Goal: Information Seeking & Learning: Learn about a topic

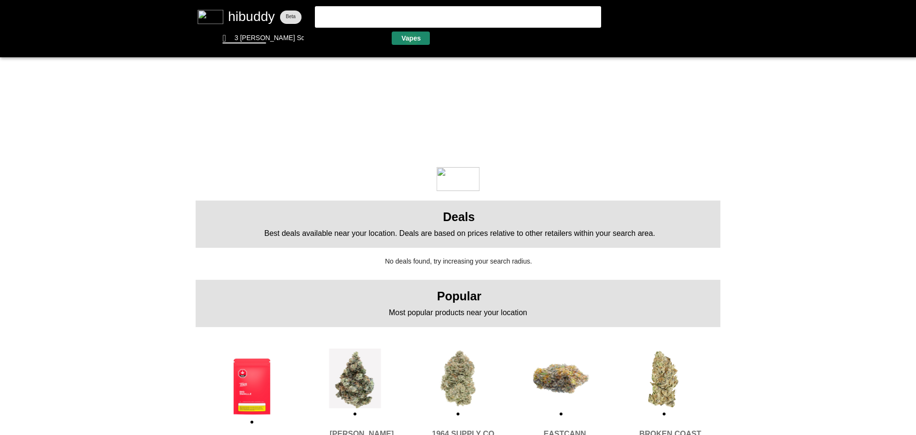
click at [391, 40] on flt-glass-pane at bounding box center [458, 217] width 916 height 435
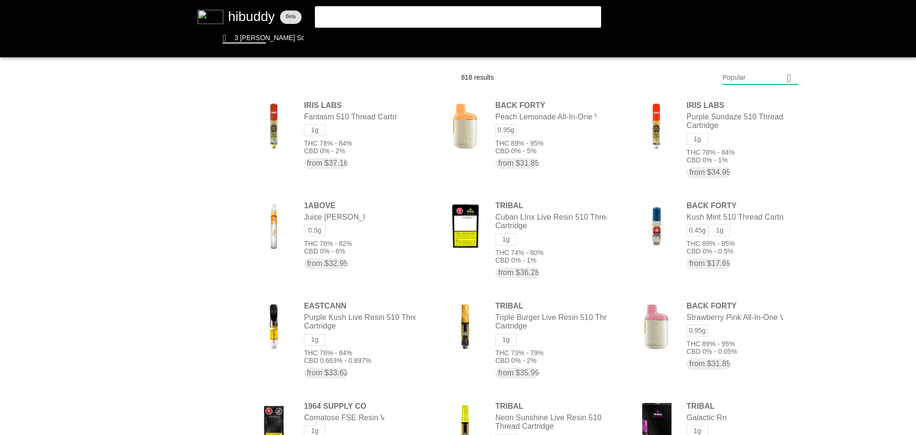
click at [391, 81] on flt-glass-pane at bounding box center [458, 217] width 916 height 435
click at [391, 281] on flt-glass-pane at bounding box center [458, 217] width 916 height 435
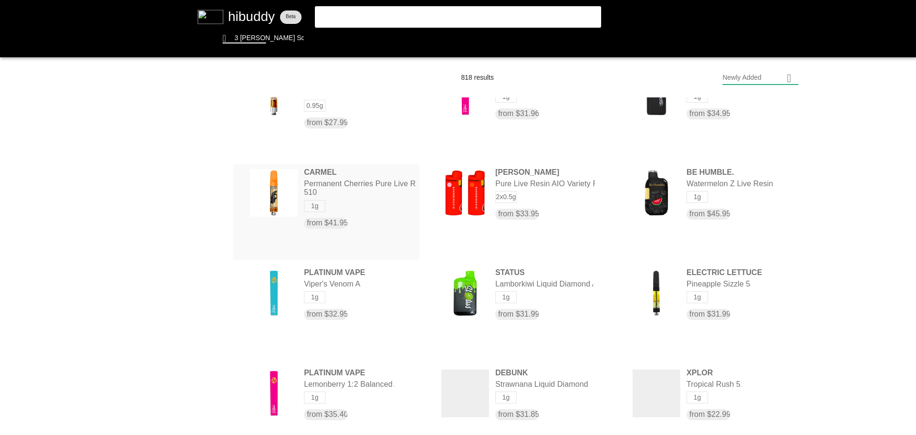
click at [374, 186] on flt-glass-pane at bounding box center [458, 217] width 916 height 435
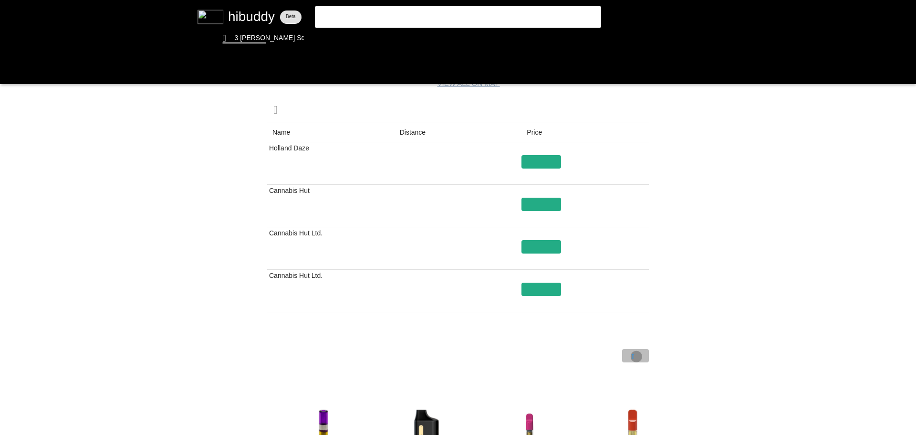
click at [391, 281] on flt-glass-pane at bounding box center [458, 217] width 916 height 435
click at [391, 19] on flt-glass-pane at bounding box center [458, 217] width 916 height 435
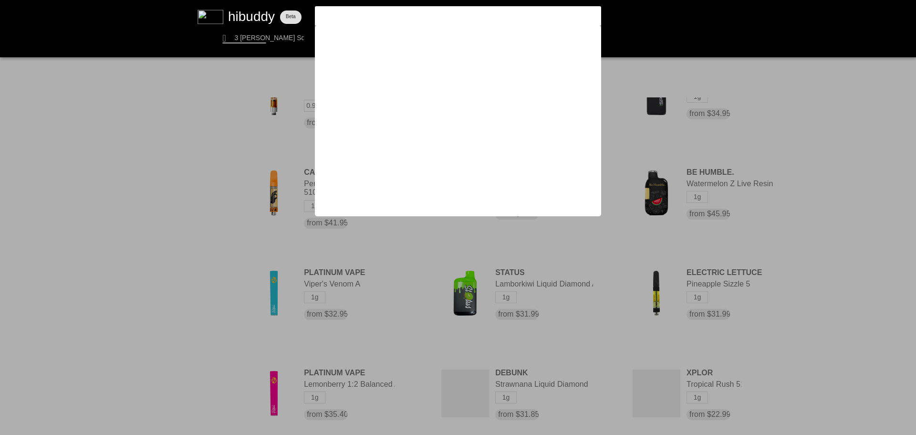
click at [391, 175] on flt-glass-pane at bounding box center [458, 217] width 916 height 435
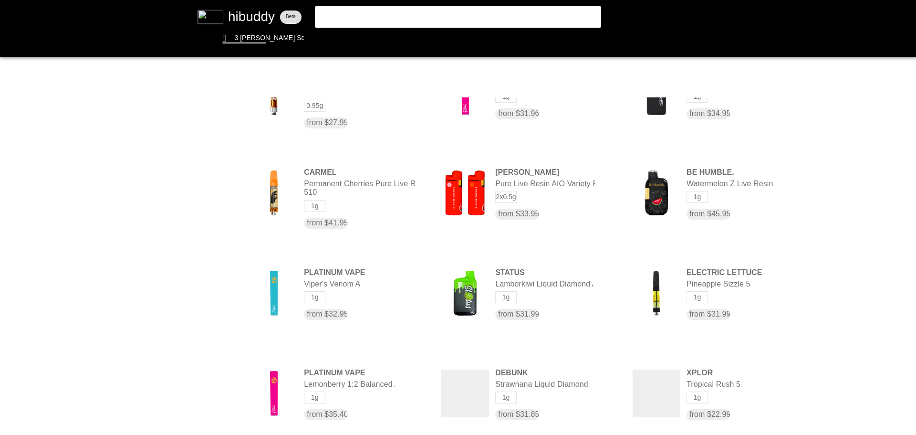
click at [346, 186] on flt-glass-pane at bounding box center [458, 217] width 916 height 435
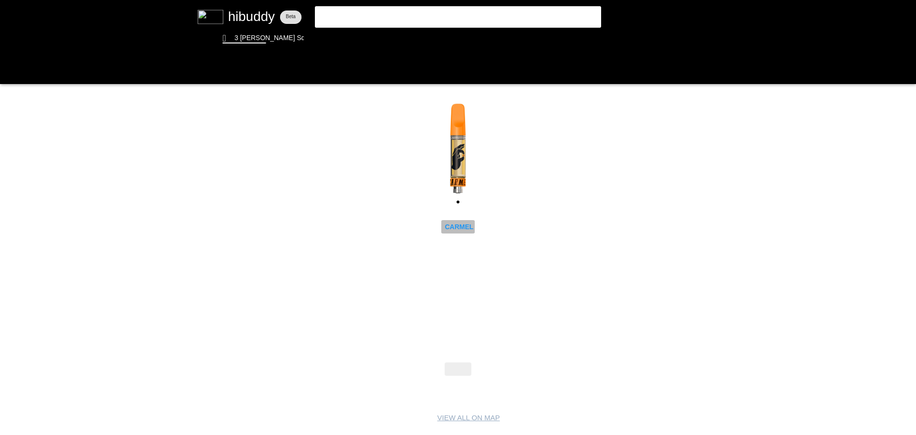
click at [391, 224] on flt-glass-pane at bounding box center [458, 217] width 916 height 435
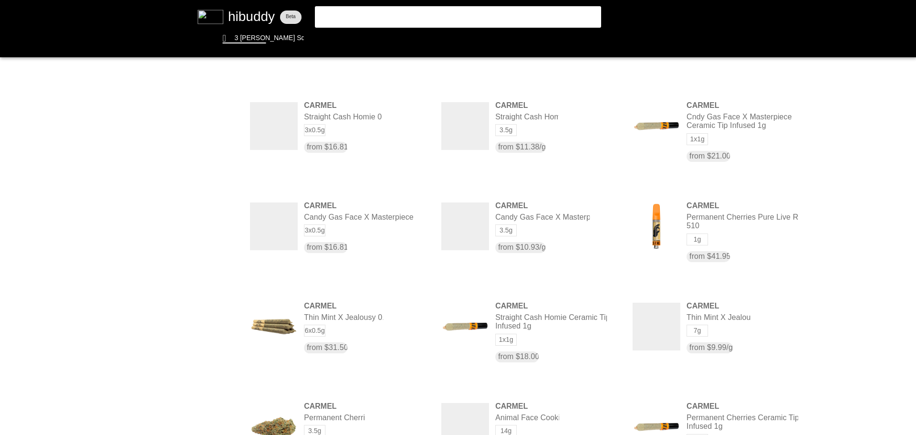
click at [215, 226] on flt-glass-pane at bounding box center [458, 217] width 916 height 435
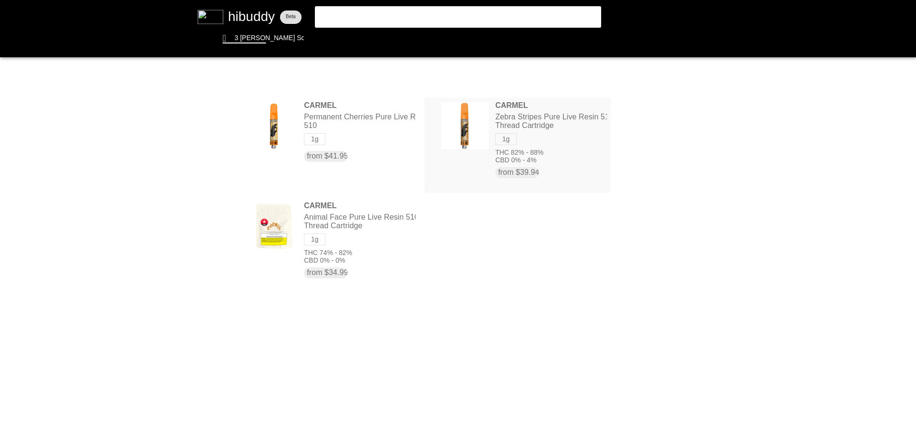
click at [391, 125] on flt-glass-pane at bounding box center [458, 217] width 916 height 435
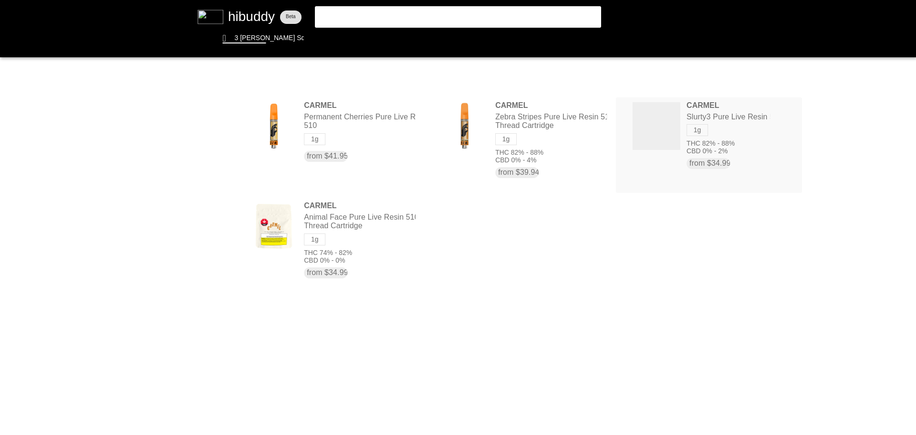
click at [391, 118] on flt-glass-pane at bounding box center [458, 217] width 916 height 435
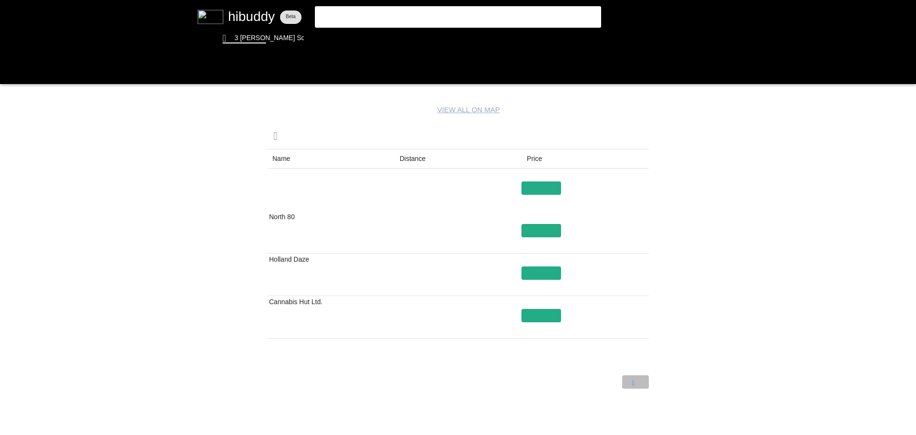
click at [391, 281] on flt-glass-pane at bounding box center [458, 217] width 916 height 435
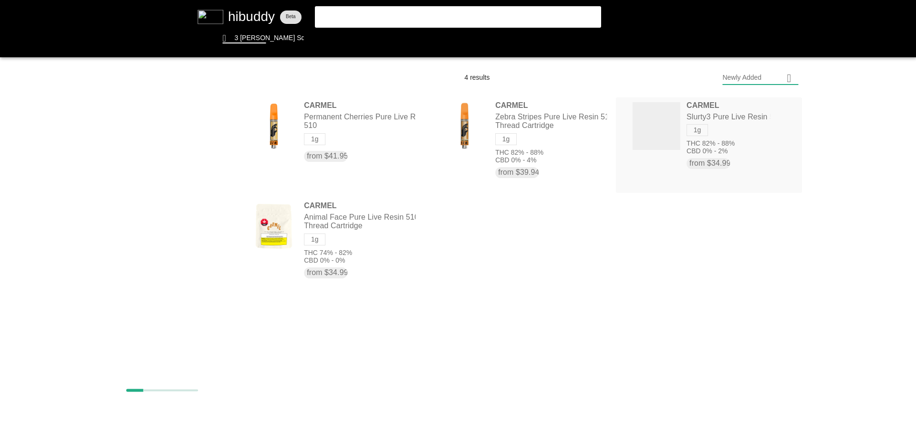
click at [391, 121] on flt-glass-pane at bounding box center [458, 217] width 916 height 435
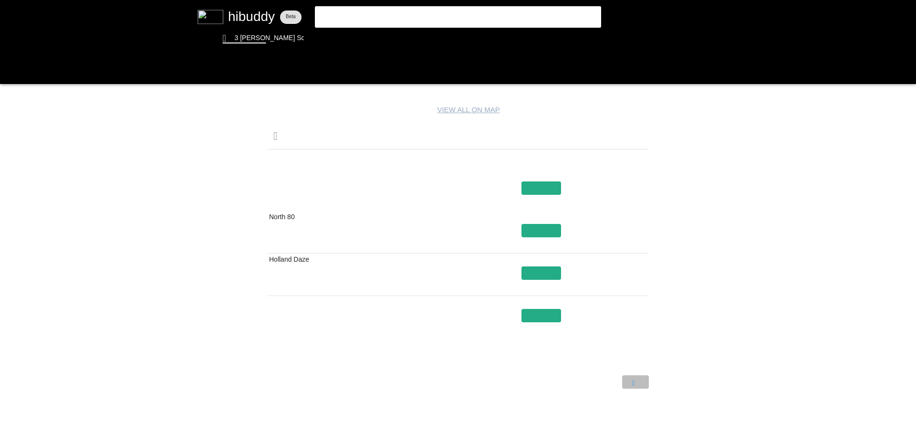
click at [391, 281] on flt-glass-pane at bounding box center [458, 217] width 916 height 435
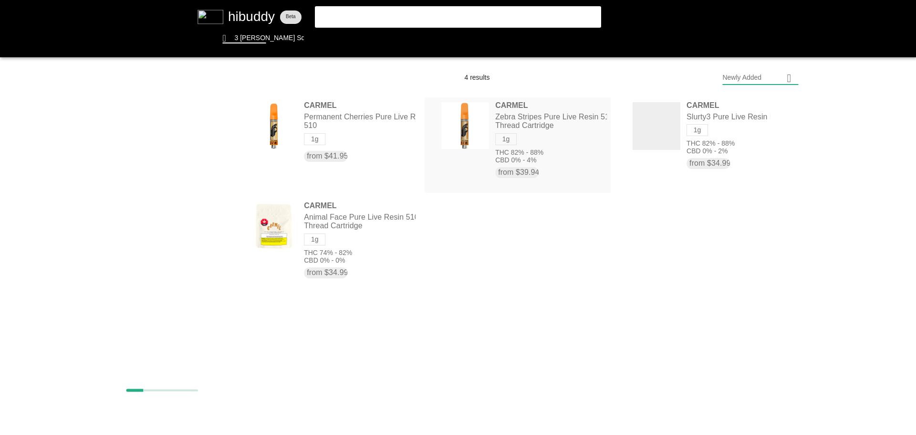
click at [391, 125] on flt-glass-pane at bounding box center [458, 217] width 916 height 435
click at [350, 222] on flt-glass-pane at bounding box center [458, 217] width 916 height 435
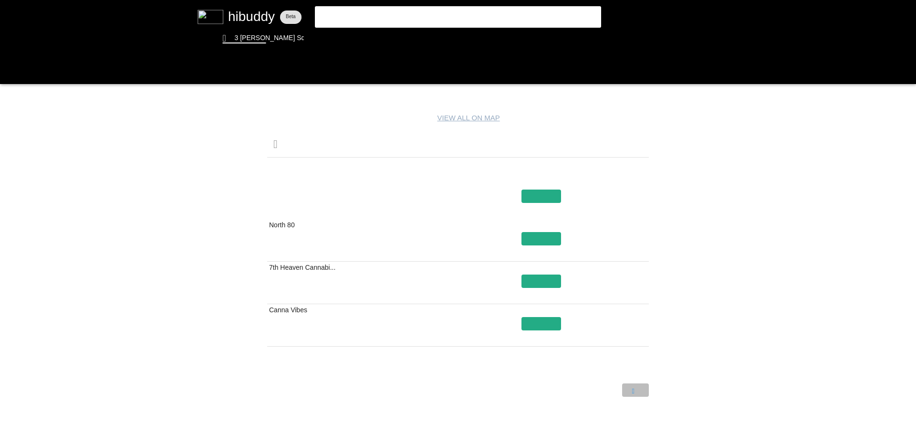
click at [391, 281] on flt-glass-pane at bounding box center [458, 217] width 916 height 435
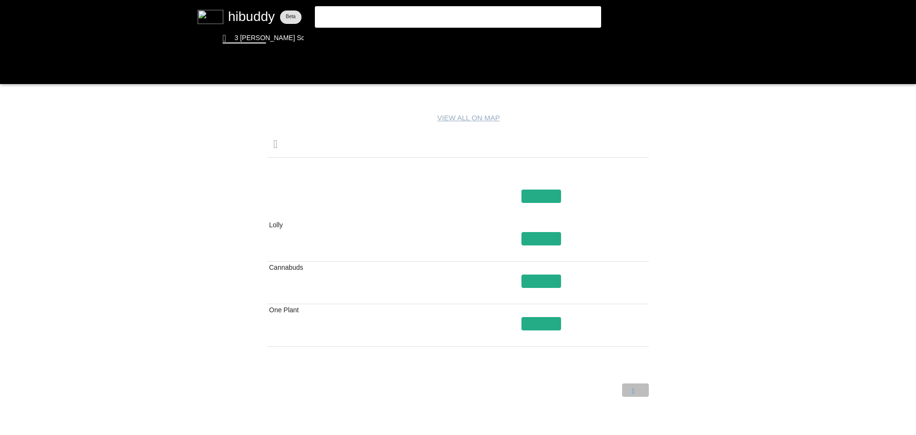
click at [391, 281] on flt-glass-pane at bounding box center [458, 217] width 916 height 435
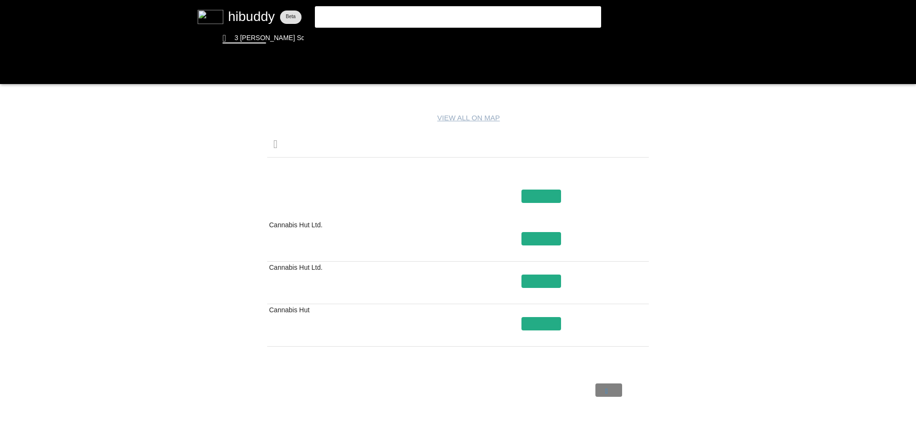
click at [391, 281] on flt-glass-pane at bounding box center [458, 217] width 916 height 435
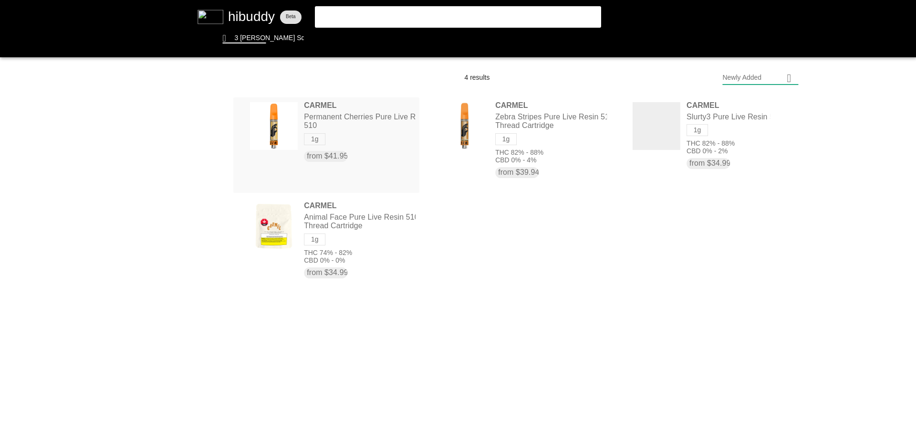
click at [329, 119] on flt-glass-pane at bounding box center [458, 217] width 916 height 435
click at [382, 117] on flt-glass-pane at bounding box center [458, 217] width 916 height 435
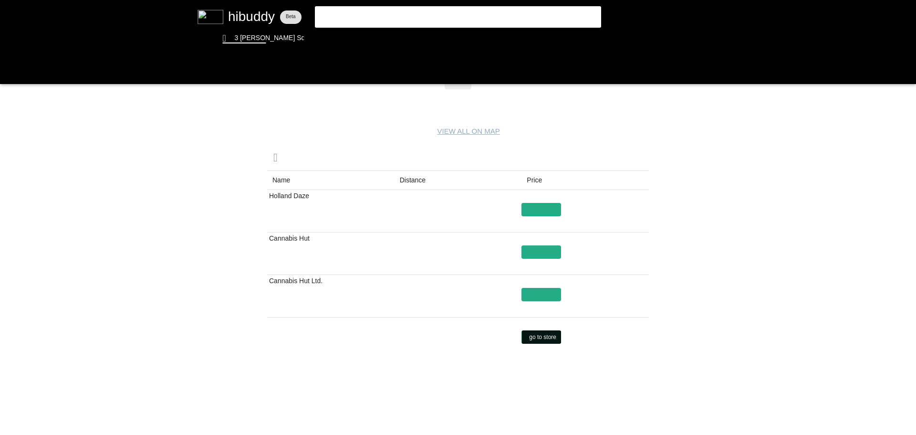
click at [391, 281] on flt-glass-pane at bounding box center [458, 217] width 916 height 435
